Goal: Information Seeking & Learning: Learn about a topic

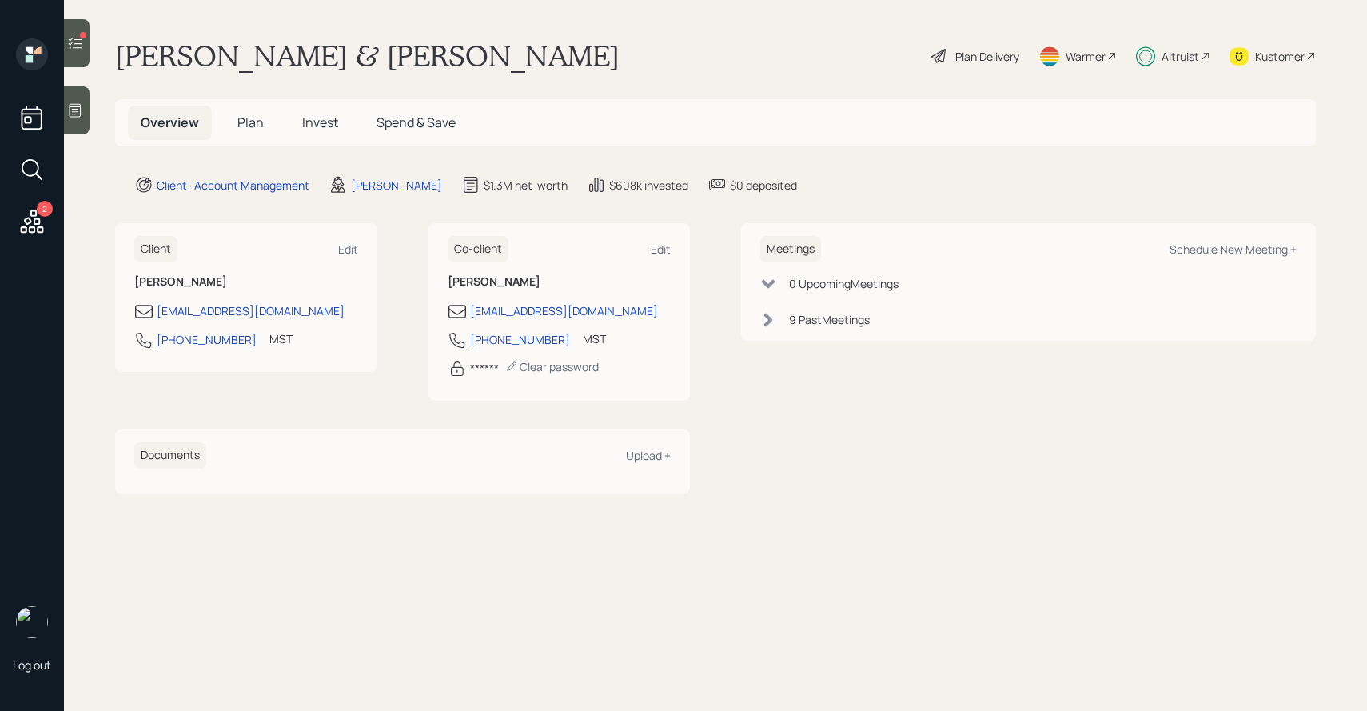
click at [303, 129] on span "Invest" at bounding box center [320, 123] width 36 height 18
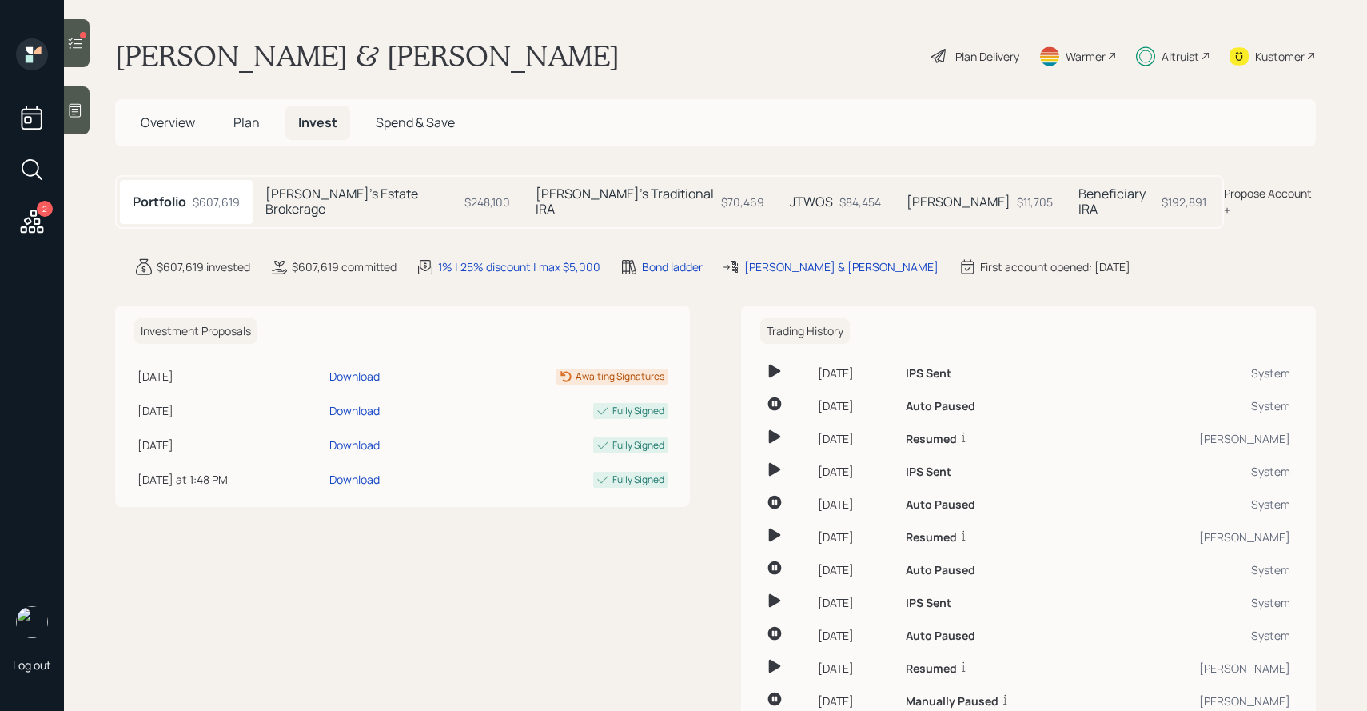
click at [313, 191] on h5 "Rick's Estate Brokerage" at bounding box center [361, 201] width 193 height 30
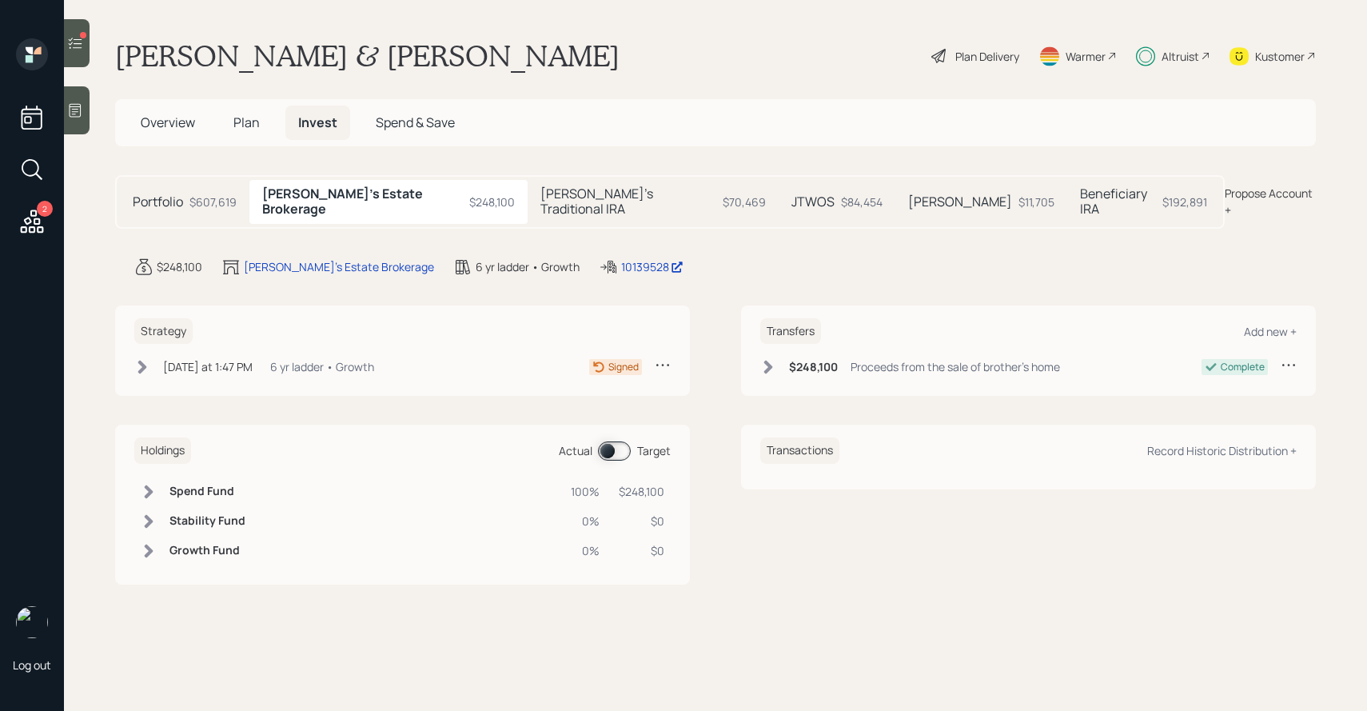
click at [616, 447] on div "Holdings Actual Target" at bounding box center [402, 450] width 536 height 26
click at [620, 442] on span at bounding box center [614, 450] width 33 height 19
click at [193, 358] on div "Yesterday at 1:47 PM" at bounding box center [208, 366] width 90 height 17
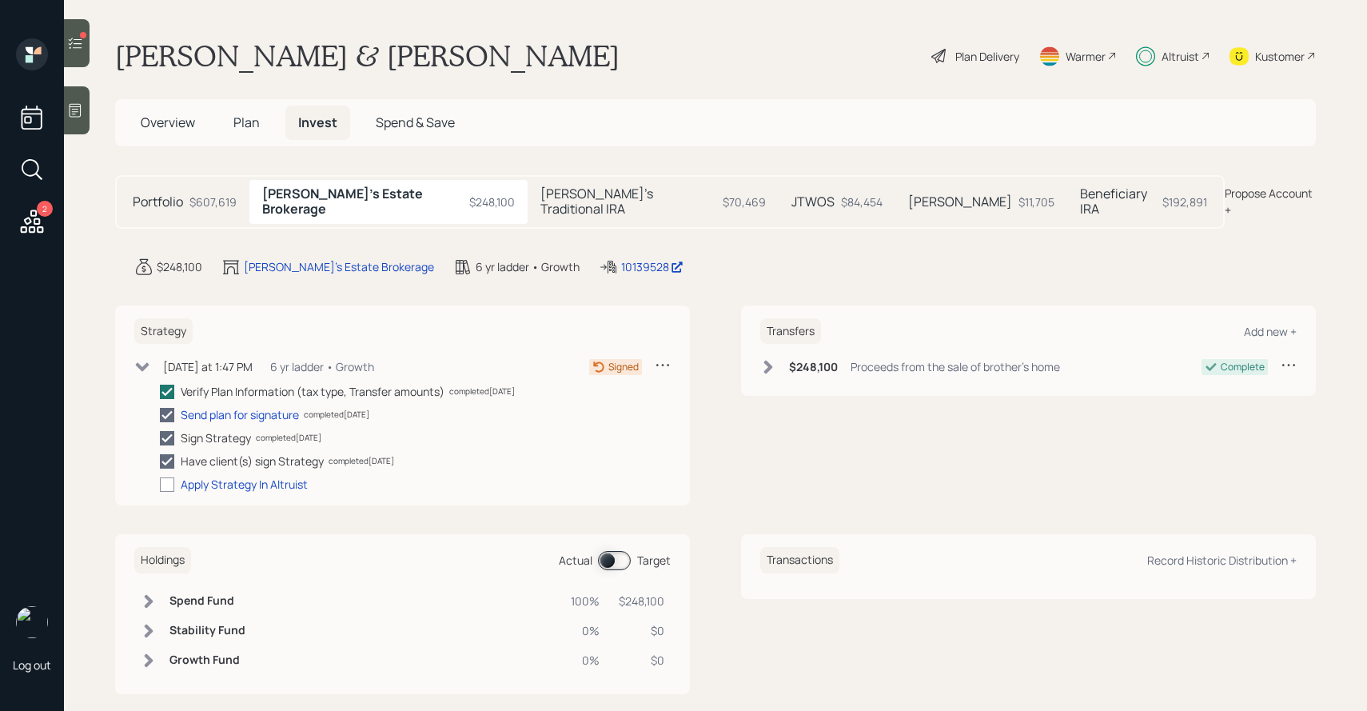
click at [618, 555] on span at bounding box center [614, 560] width 33 height 19
click at [774, 341] on div "Transfers Add new + $248,100 Proceeds from the sale of brother's home Complete" at bounding box center [1028, 350] width 575 height 91
click at [773, 359] on icon at bounding box center [768, 367] width 16 height 16
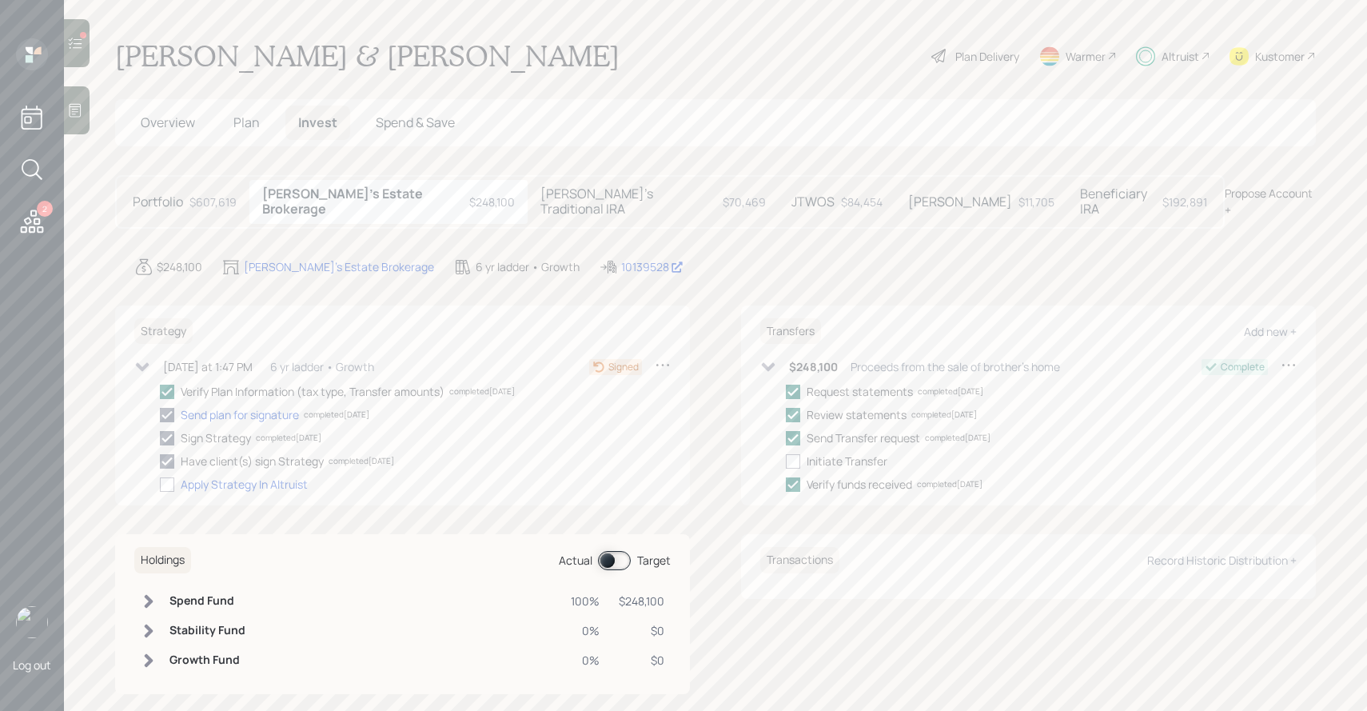
click at [620, 205] on div "Sue's Traditional IRA $70,469" at bounding box center [653, 201] width 251 height 43
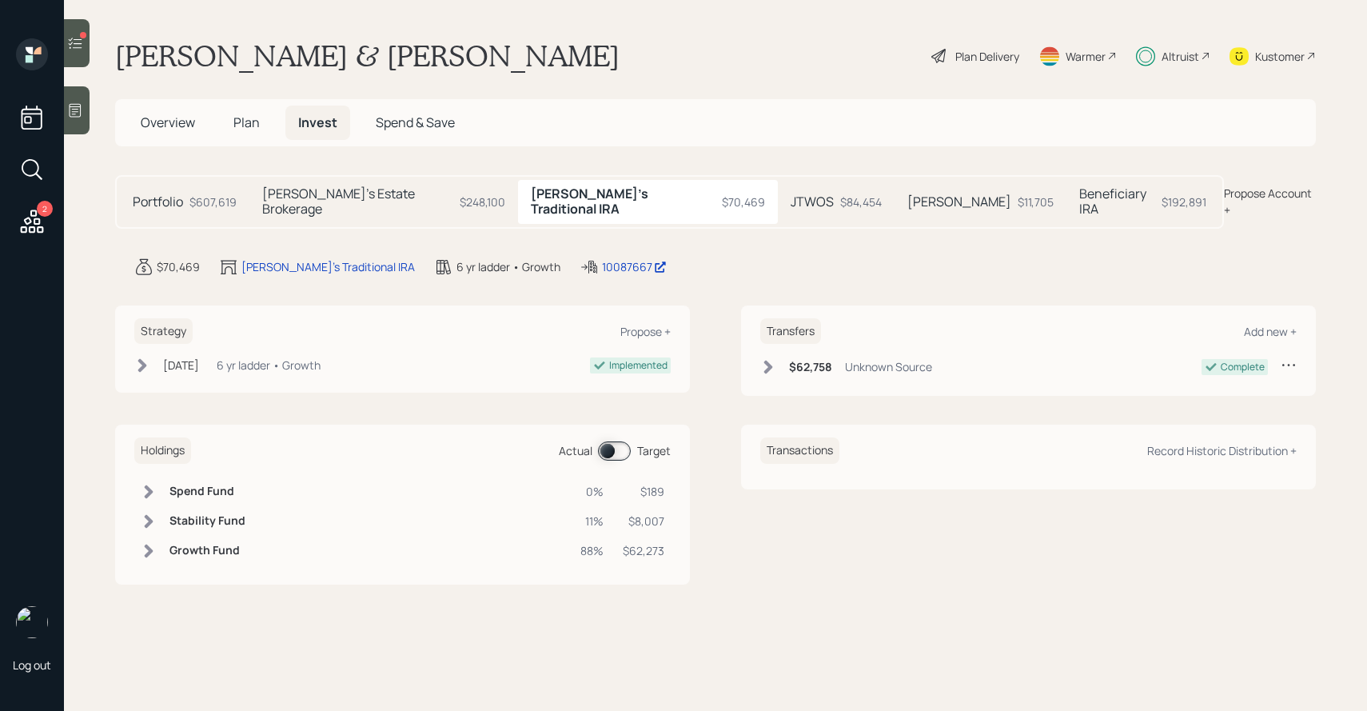
click at [610, 441] on span at bounding box center [614, 450] width 33 height 19
click at [615, 441] on span at bounding box center [614, 450] width 33 height 19
click at [624, 441] on span at bounding box center [614, 450] width 33 height 19
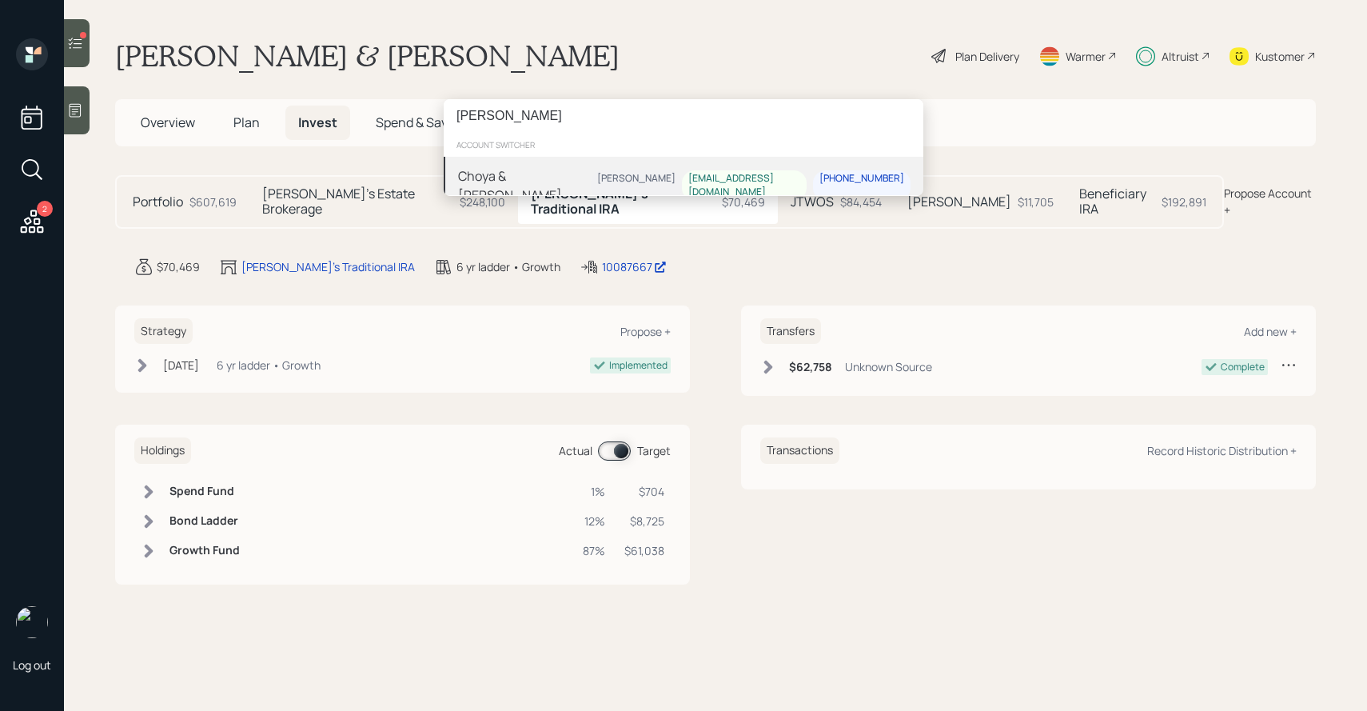
type input "choya hayn"
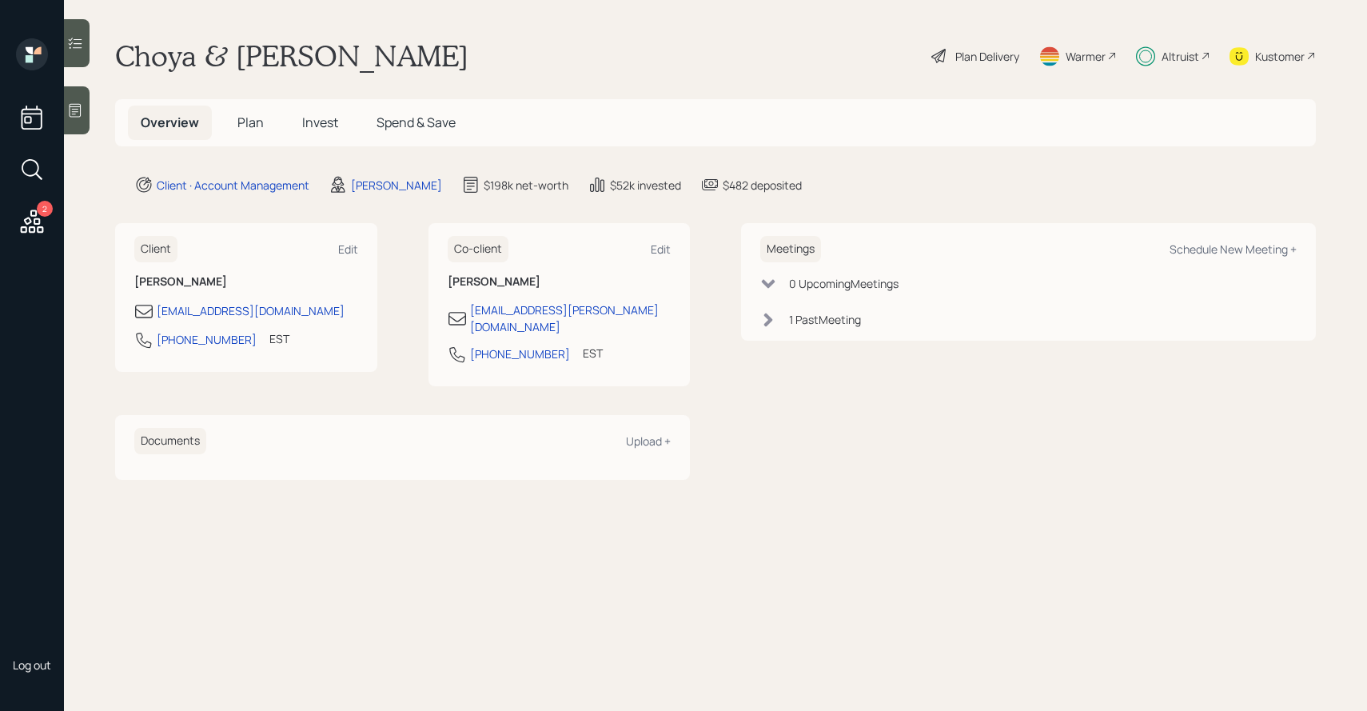
click at [316, 126] on span "Invest" at bounding box center [320, 123] width 36 height 18
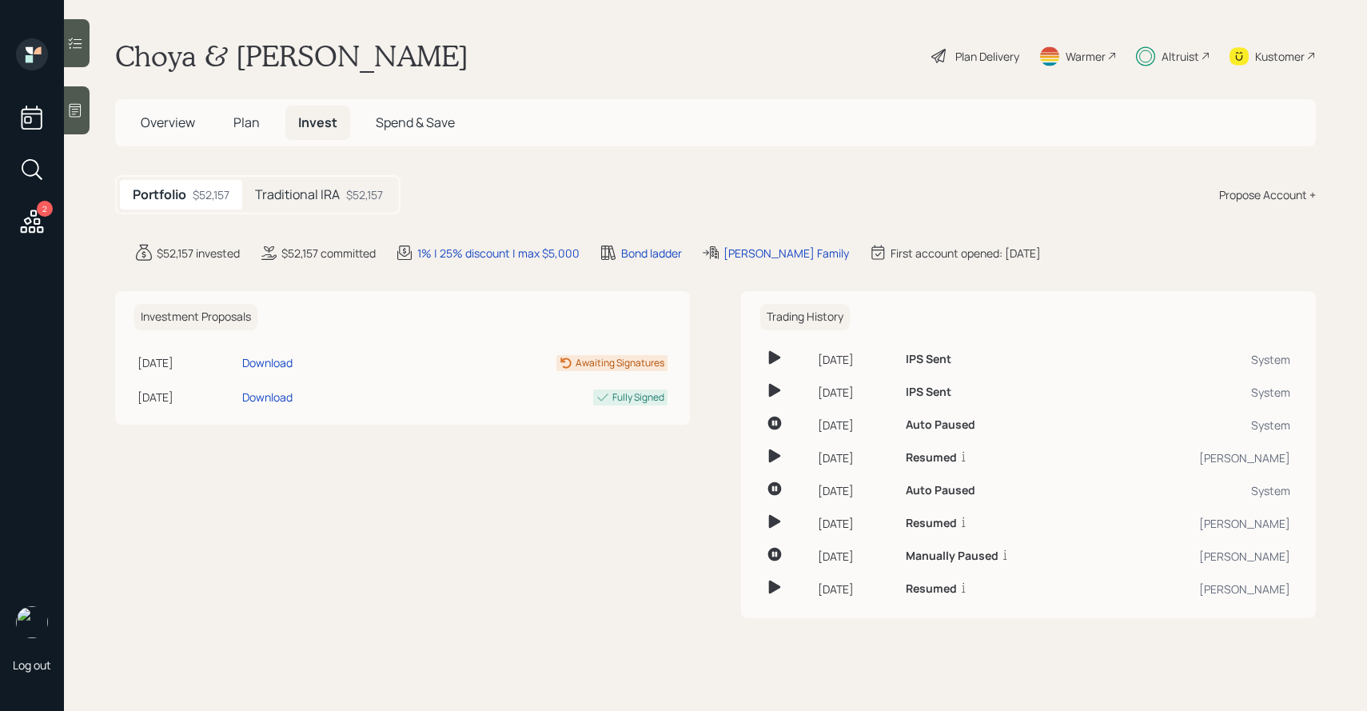
click at [296, 191] on h5 "Traditional IRA" at bounding box center [297, 194] width 85 height 15
